Goal: Entertainment & Leisure: Consume media (video, audio)

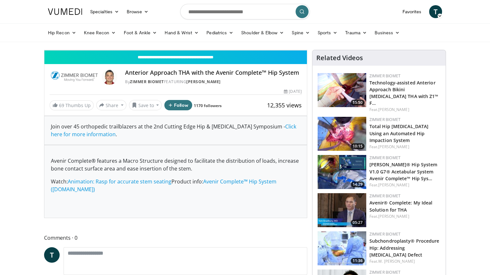
click at [302, 50] on div "10 seconds Tap to unmute" at bounding box center [175, 50] width 262 height 0
click at [280, 50] on div "10 seconds Tap to unmute" at bounding box center [175, 50] width 262 height 0
drag, startPoint x: 289, startPoint y: 198, endPoint x: 290, endPoint y: 193, distance: 5.2
click at [290, 50] on div "10 seconds Tap to unmute" at bounding box center [175, 50] width 262 height 0
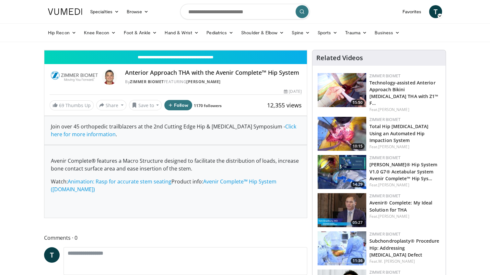
click at [290, 50] on div "10 seconds Tap to unmute" at bounding box center [175, 50] width 262 height 0
